Goal: Task Accomplishment & Management: Manage account settings

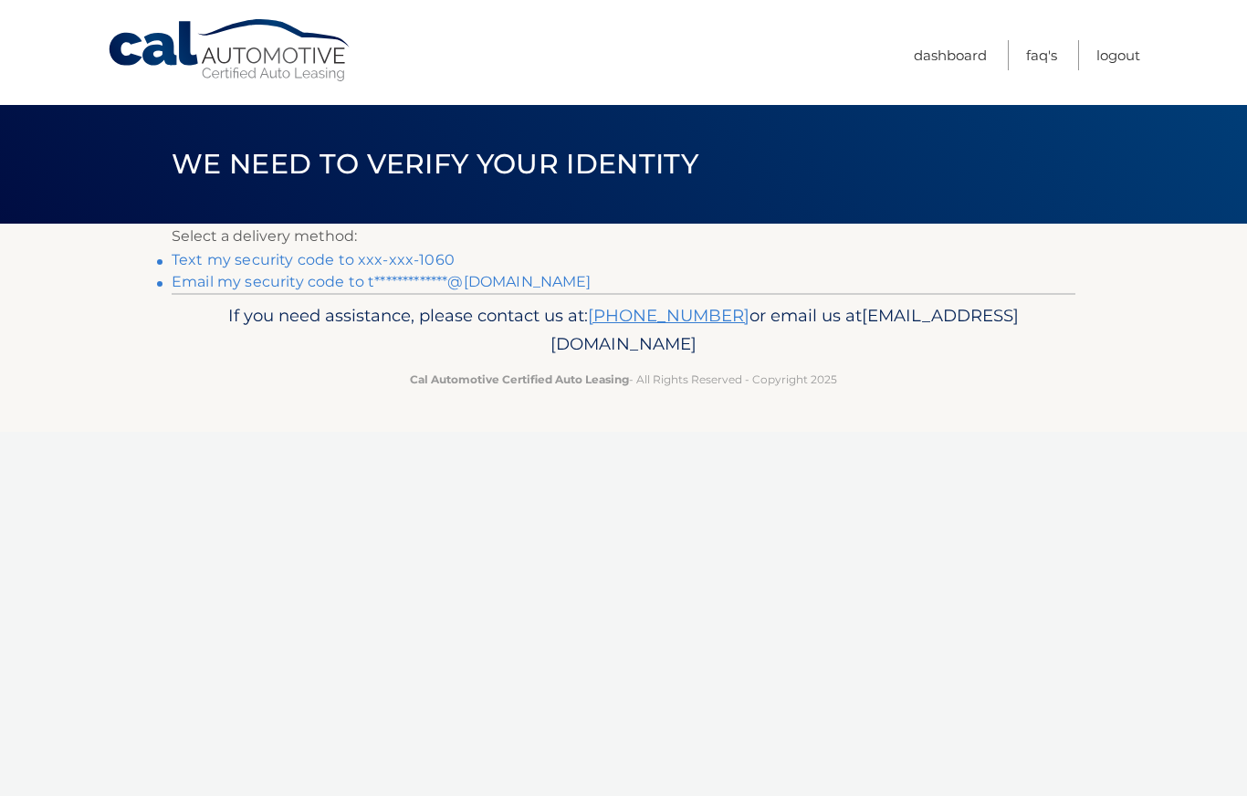
click at [364, 258] on link "Text my security code to xxx-xxx-1060" at bounding box center [313, 259] width 283 height 17
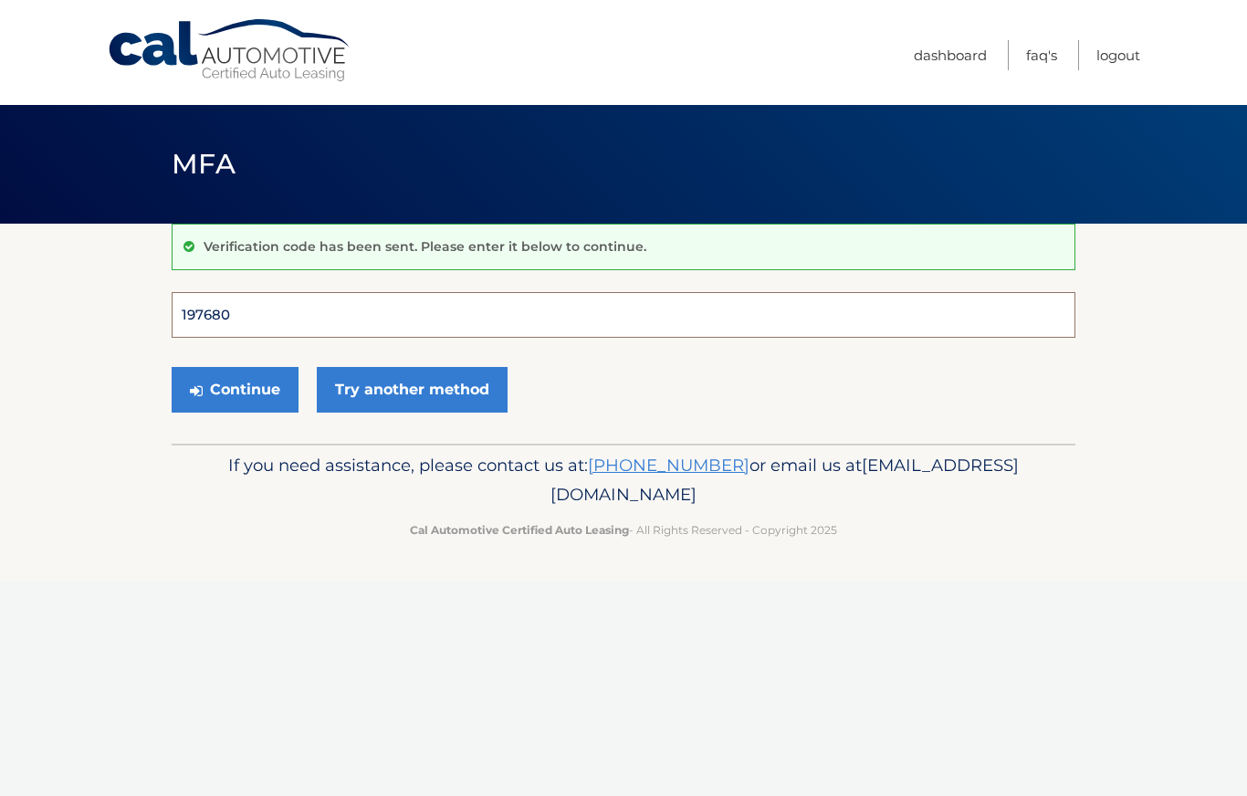
type input "197680"
click at [235, 389] on button "Continue" at bounding box center [235, 390] width 127 height 46
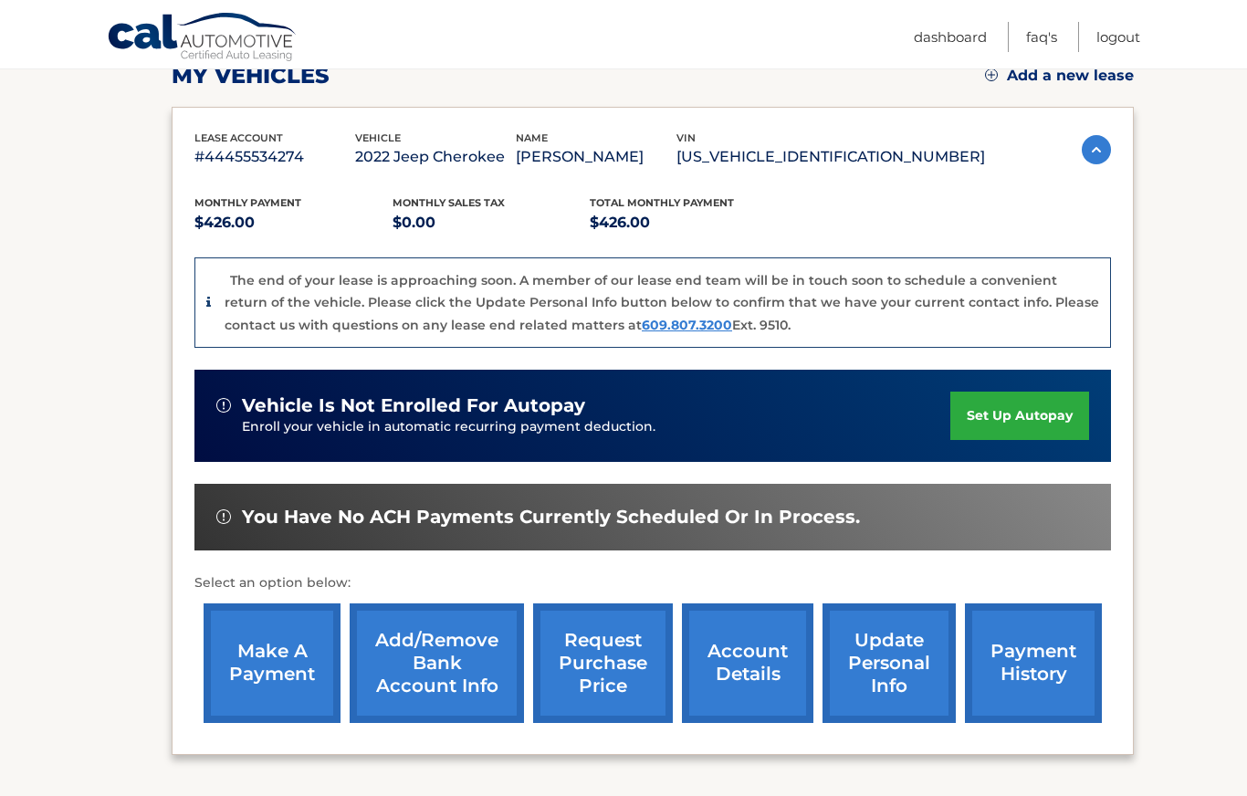
scroll to position [279, 0]
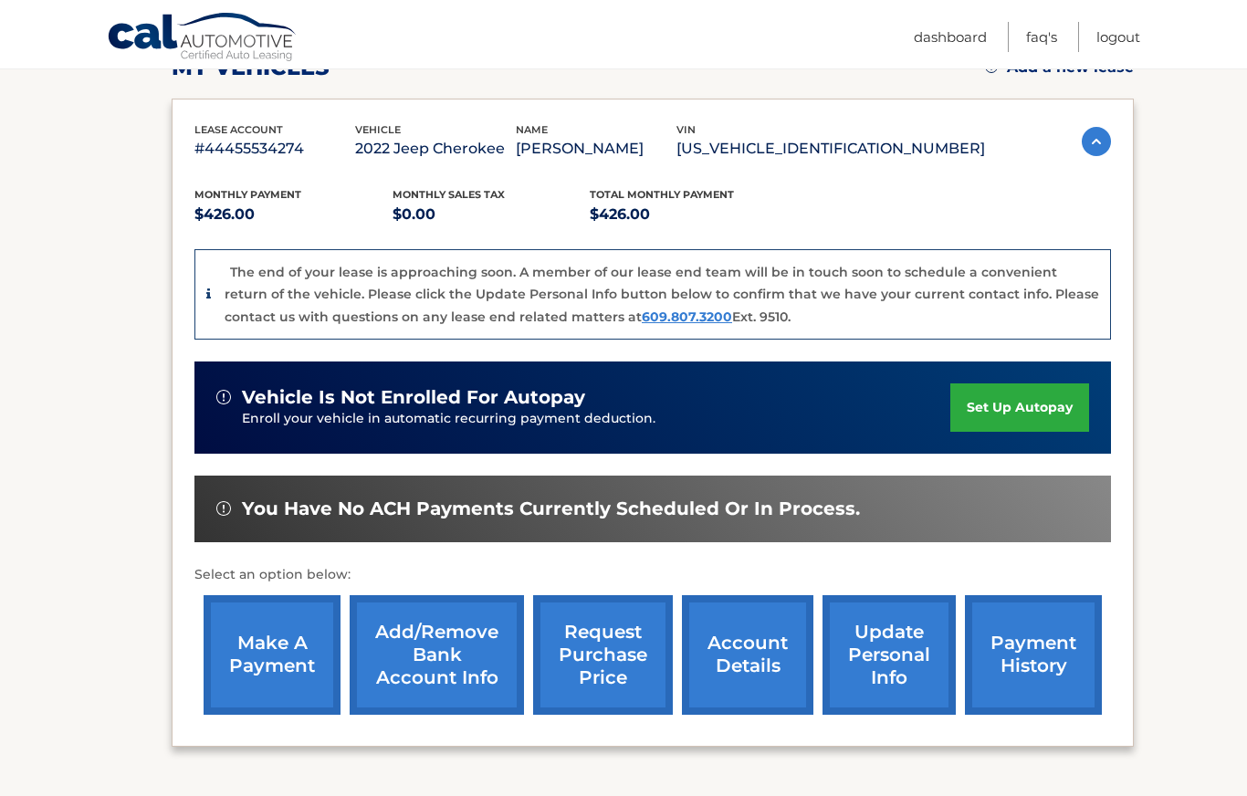
click at [264, 666] on link "make a payment" at bounding box center [272, 655] width 137 height 120
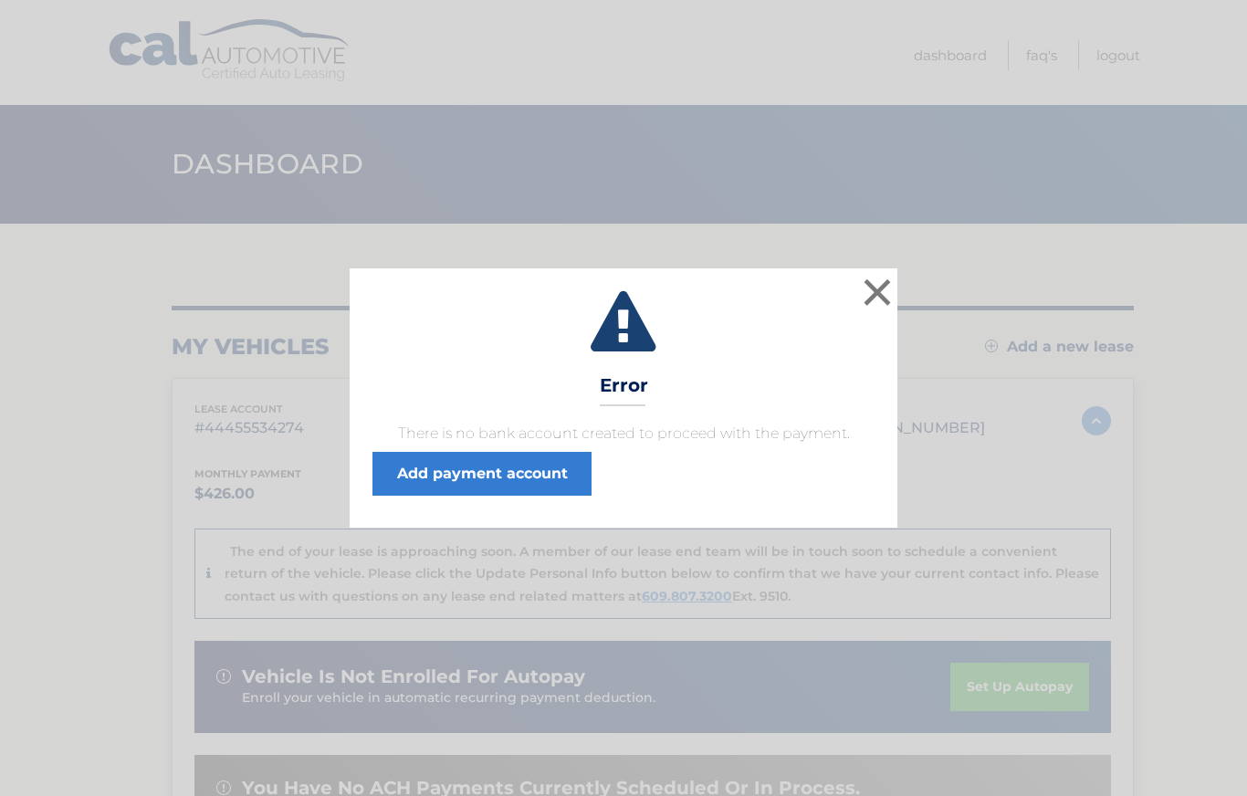
click at [864, 289] on button "×" at bounding box center [877, 292] width 37 height 37
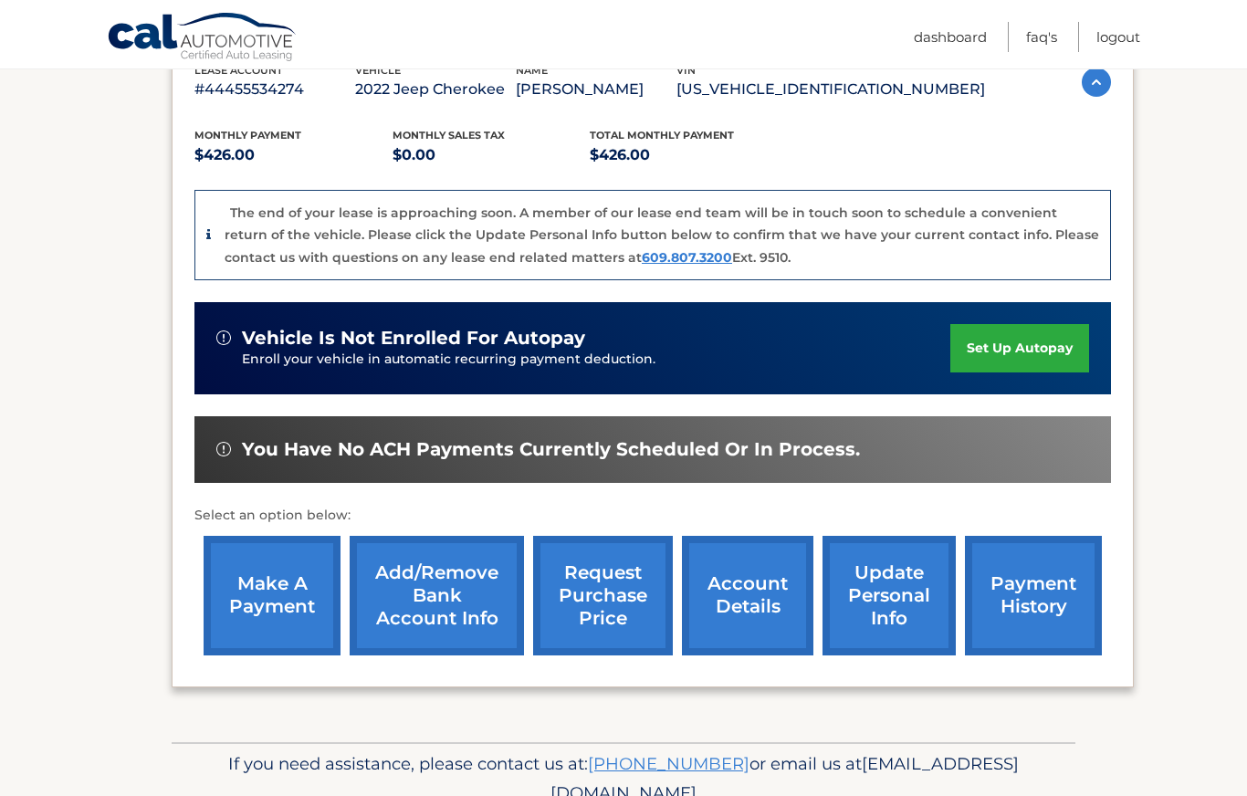
scroll to position [338, 0]
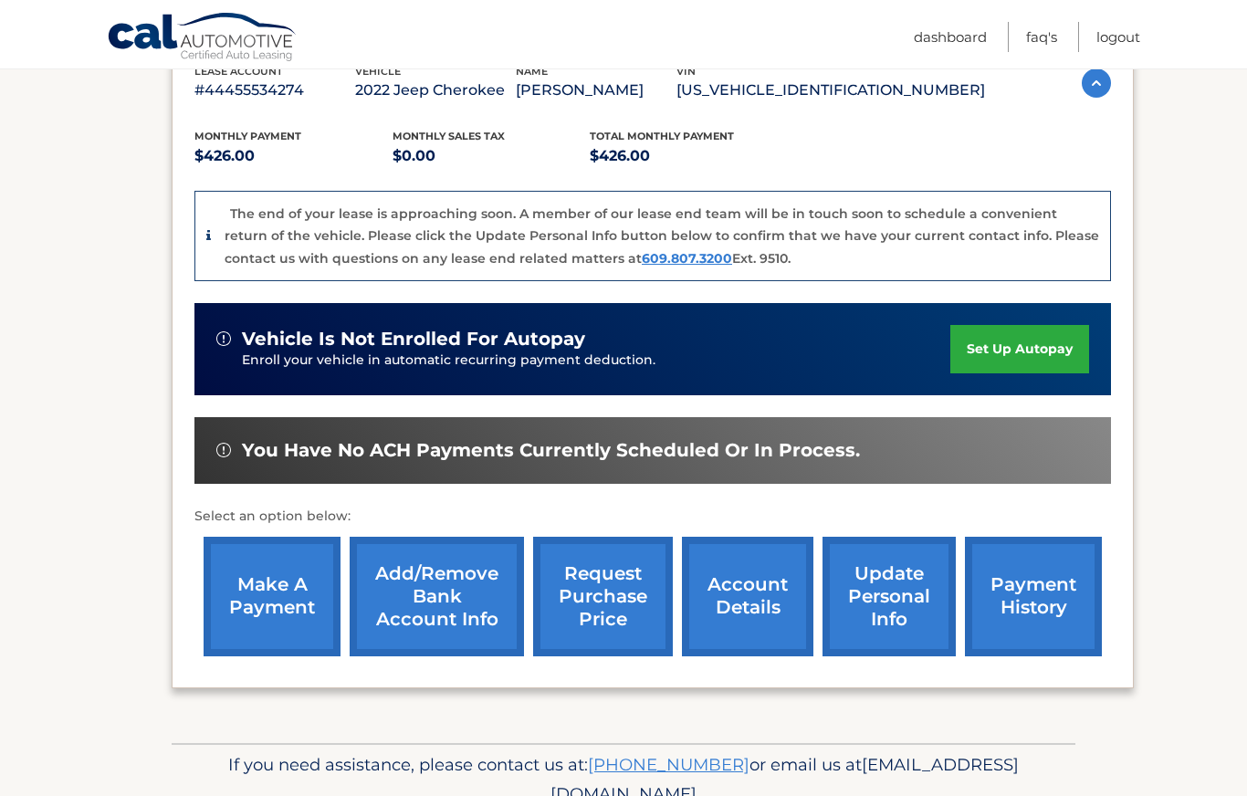
click at [276, 578] on link "make a payment" at bounding box center [272, 597] width 137 height 120
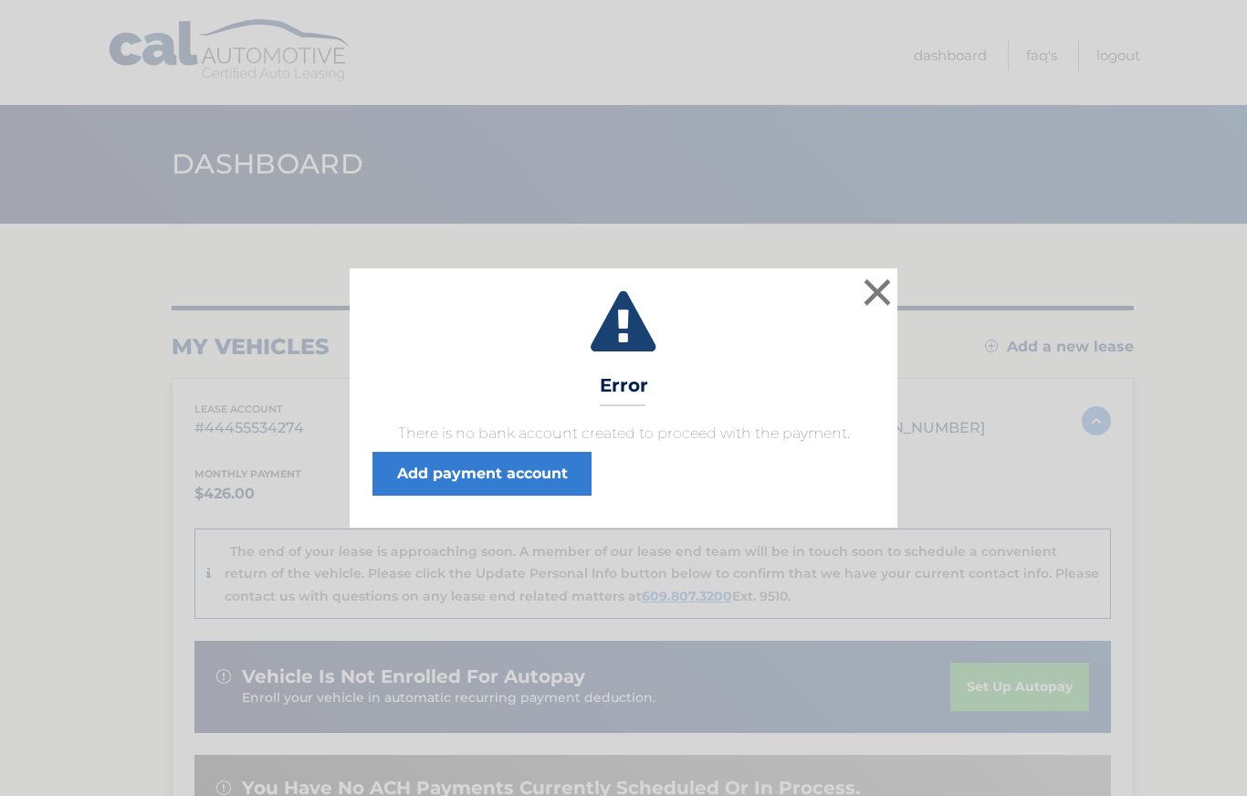
click at [867, 289] on button "×" at bounding box center [877, 292] width 37 height 37
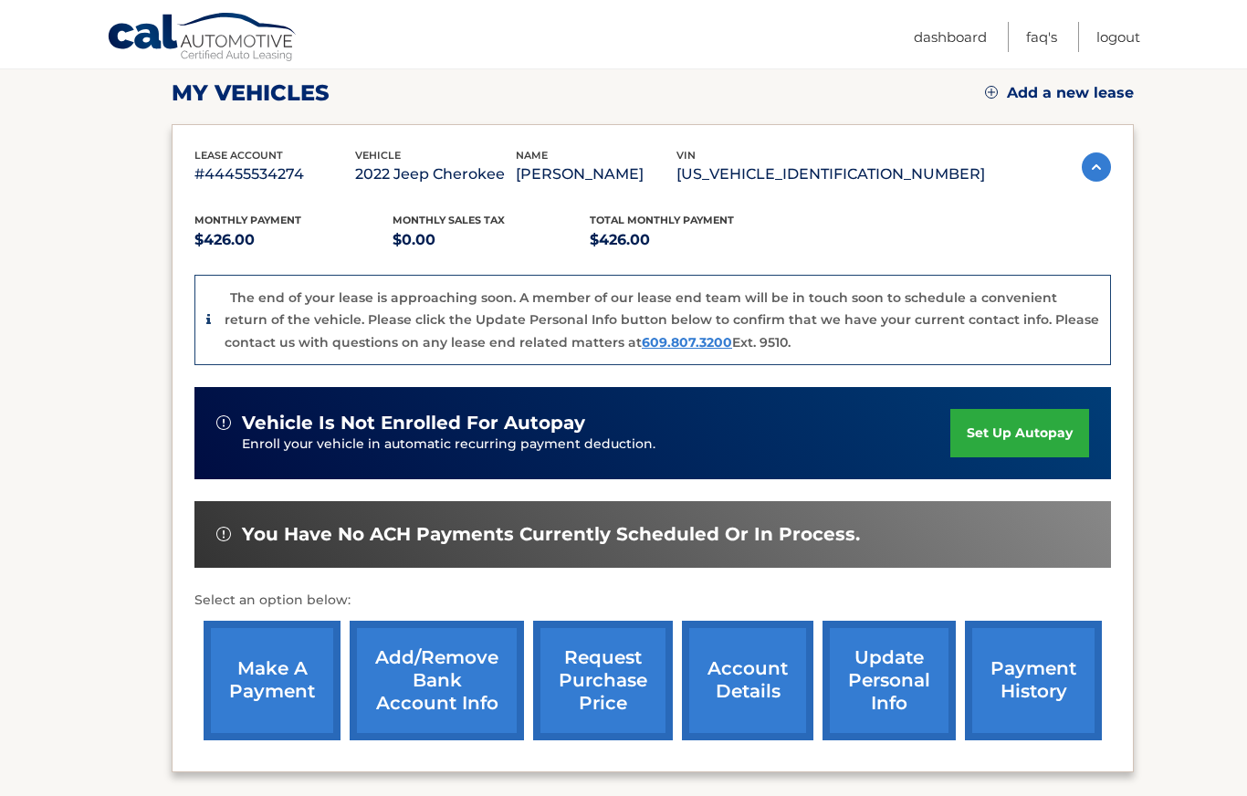
scroll to position [255, 0]
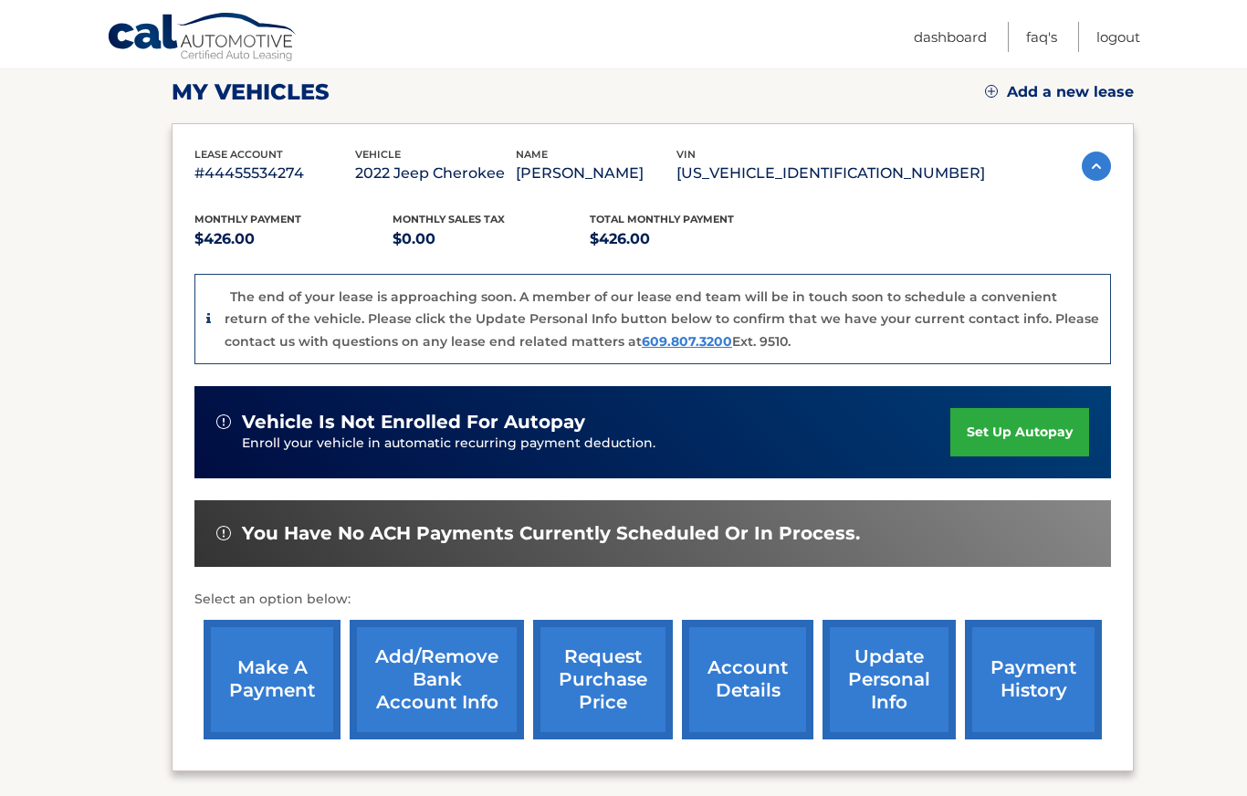
click at [766, 692] on link "account details" at bounding box center [747, 680] width 131 height 120
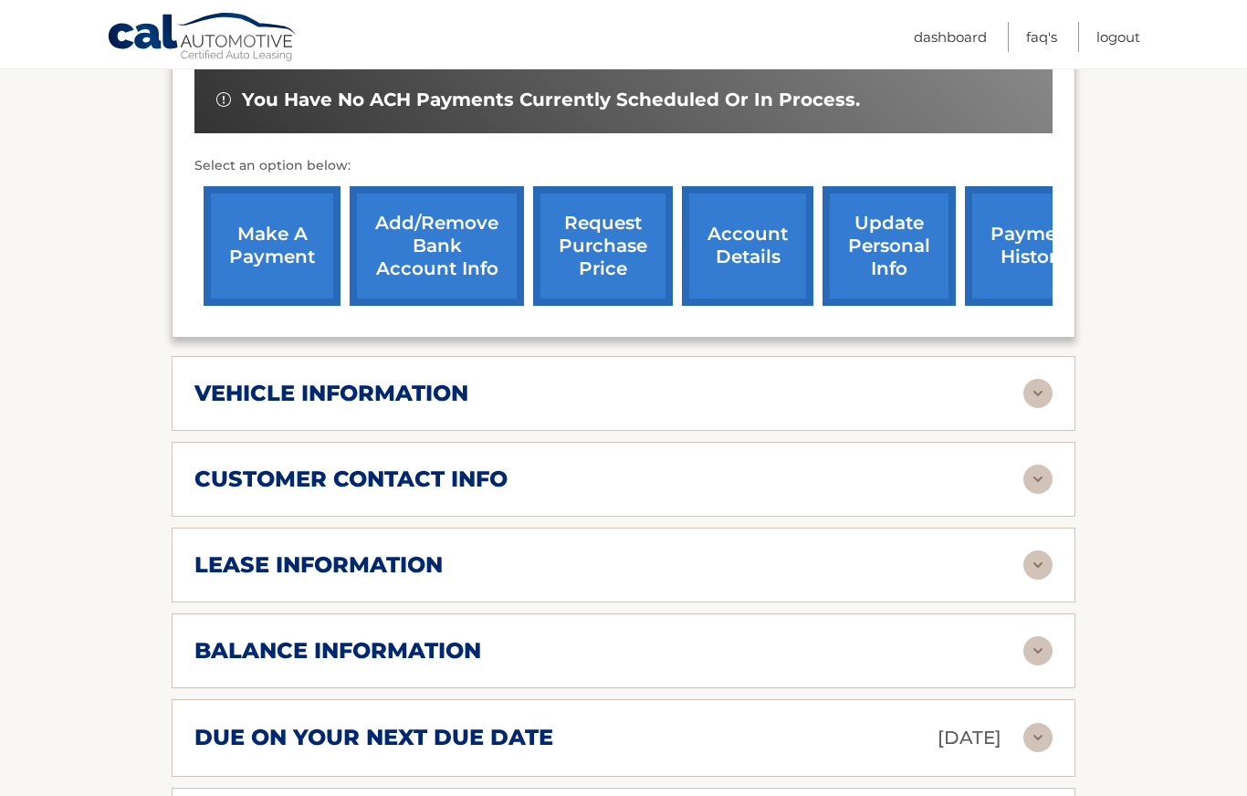
scroll to position [627, 0]
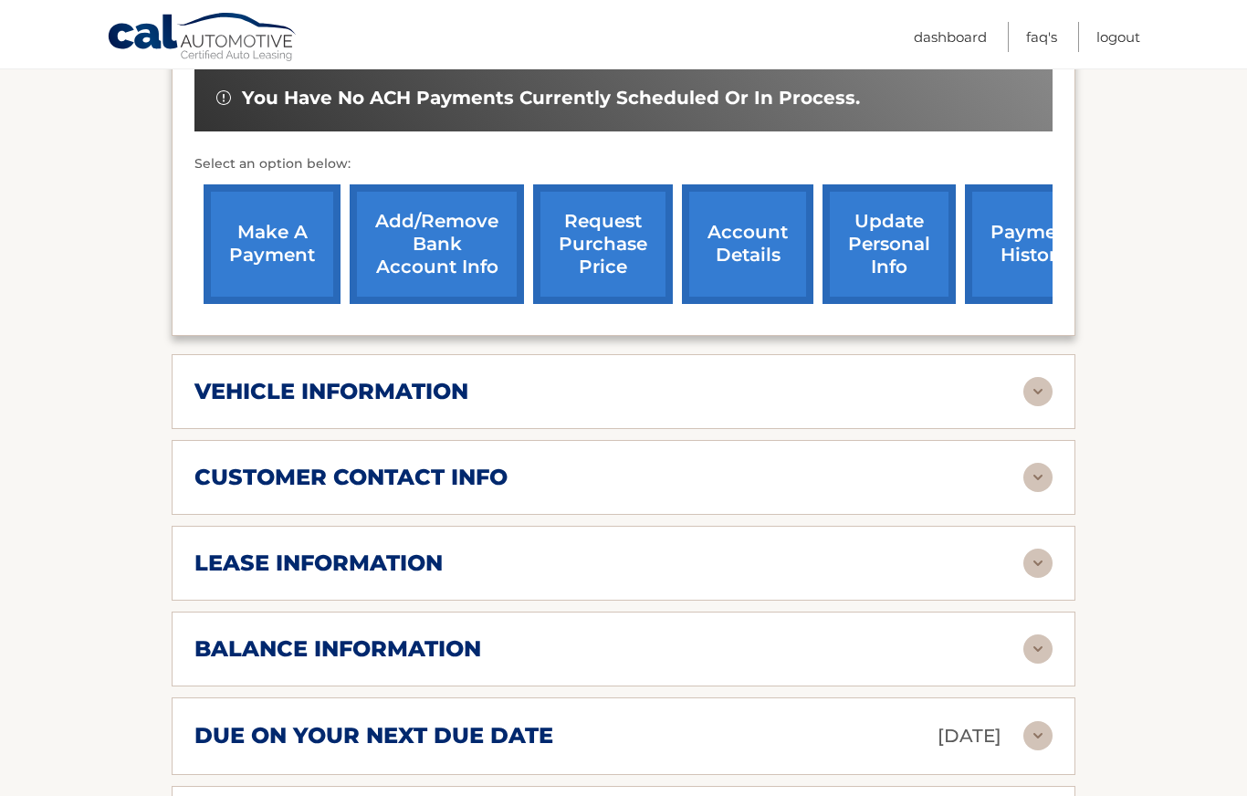
click at [1041, 635] on img at bounding box center [1038, 649] width 29 height 29
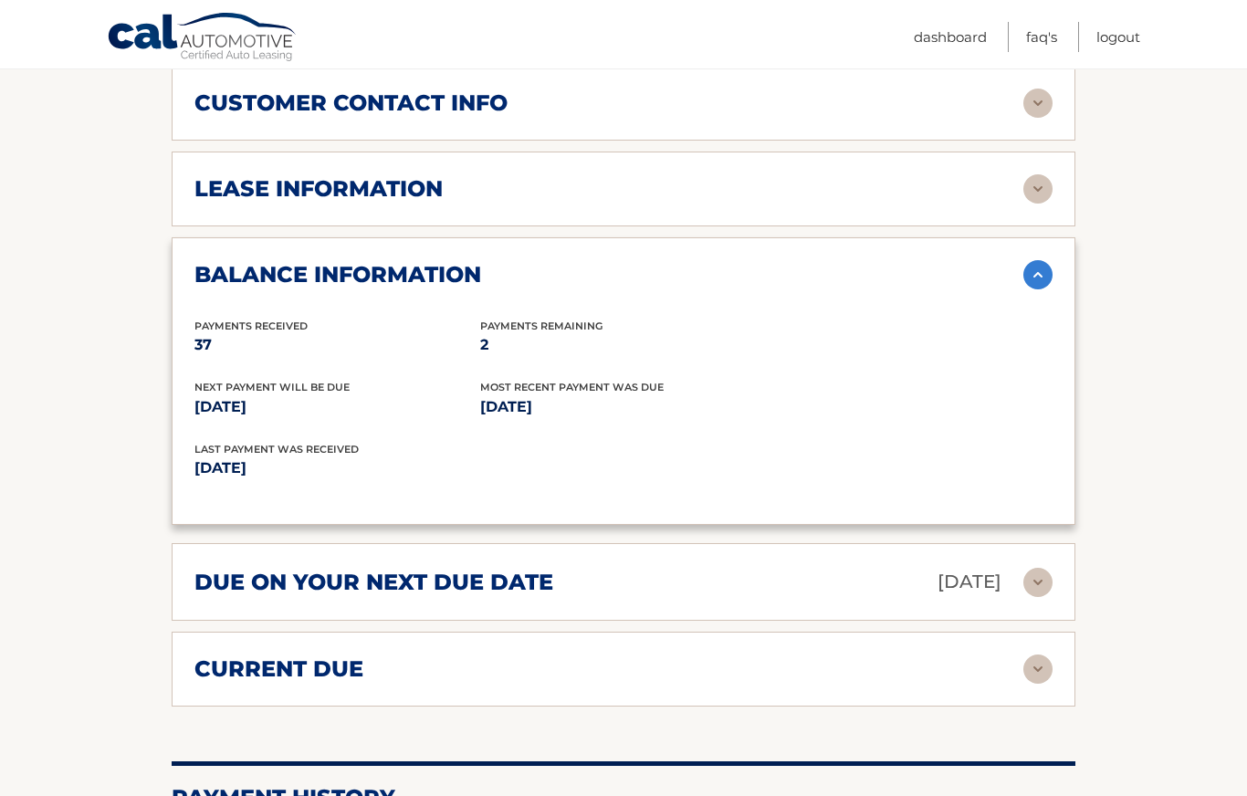
scroll to position [1005, 0]
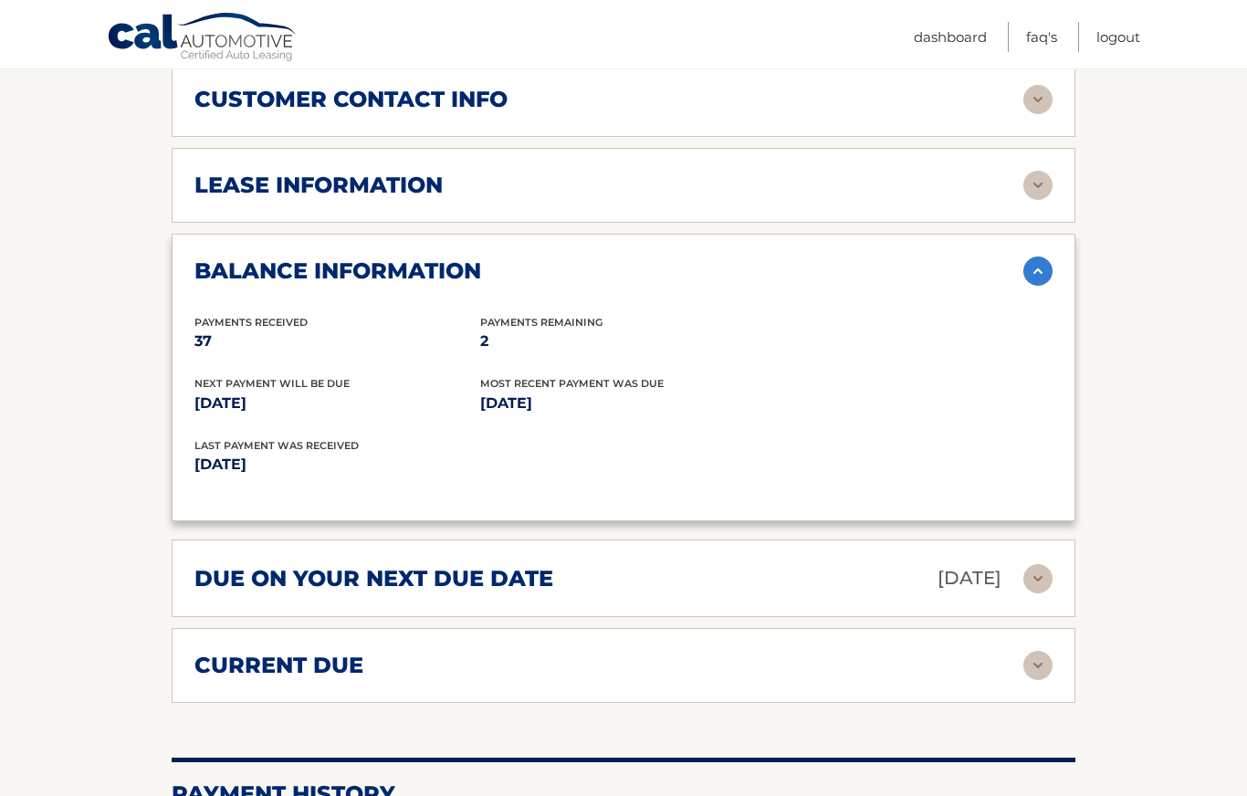
click at [1038, 564] on img at bounding box center [1038, 578] width 29 height 29
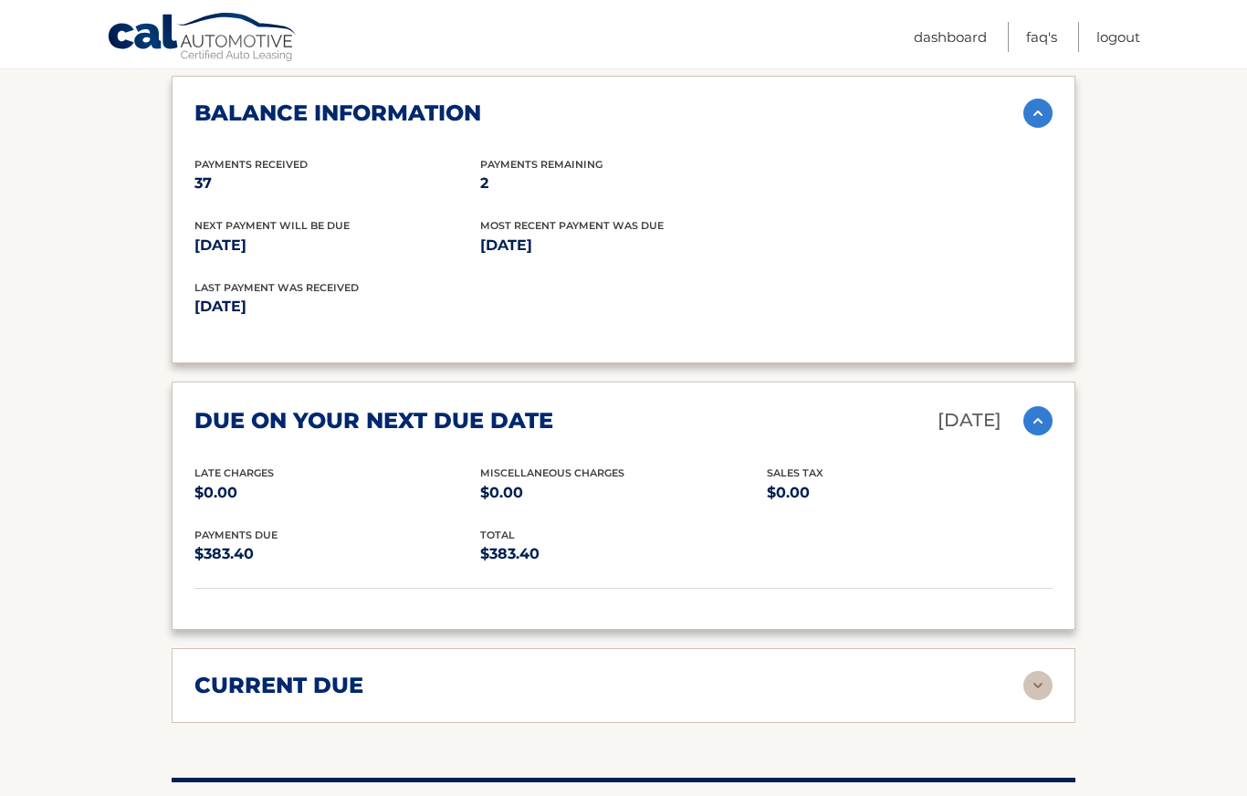
scroll to position [1158, 0]
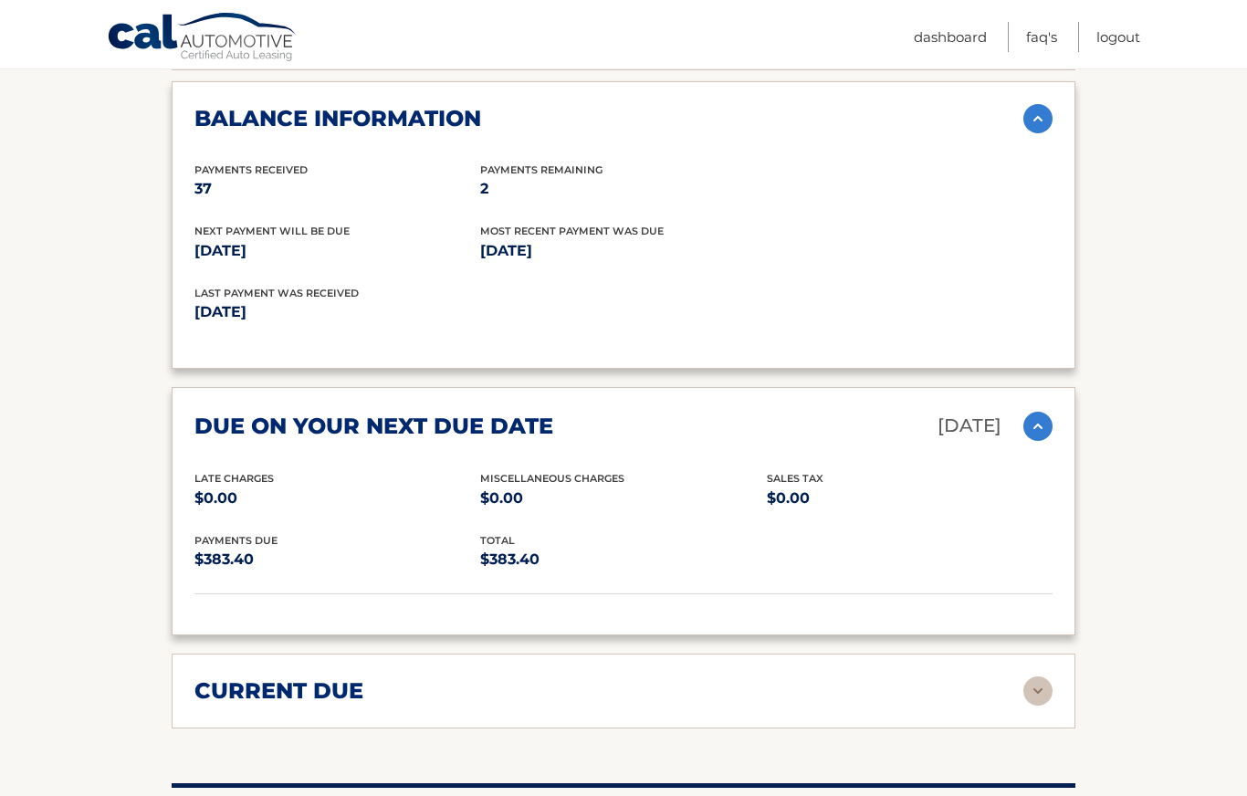
click at [1042, 677] on img at bounding box center [1038, 691] width 29 height 29
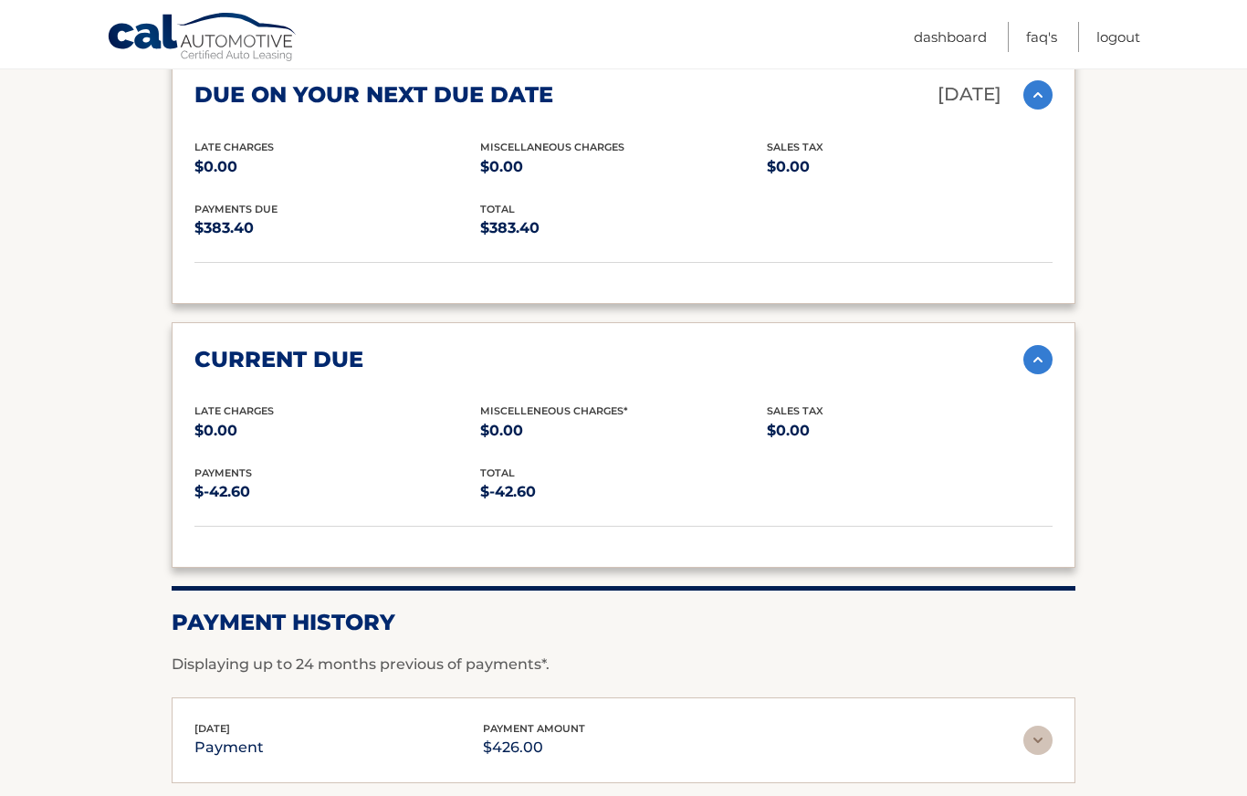
scroll to position [1488, 0]
